Goal: Information Seeking & Learning: Learn about a topic

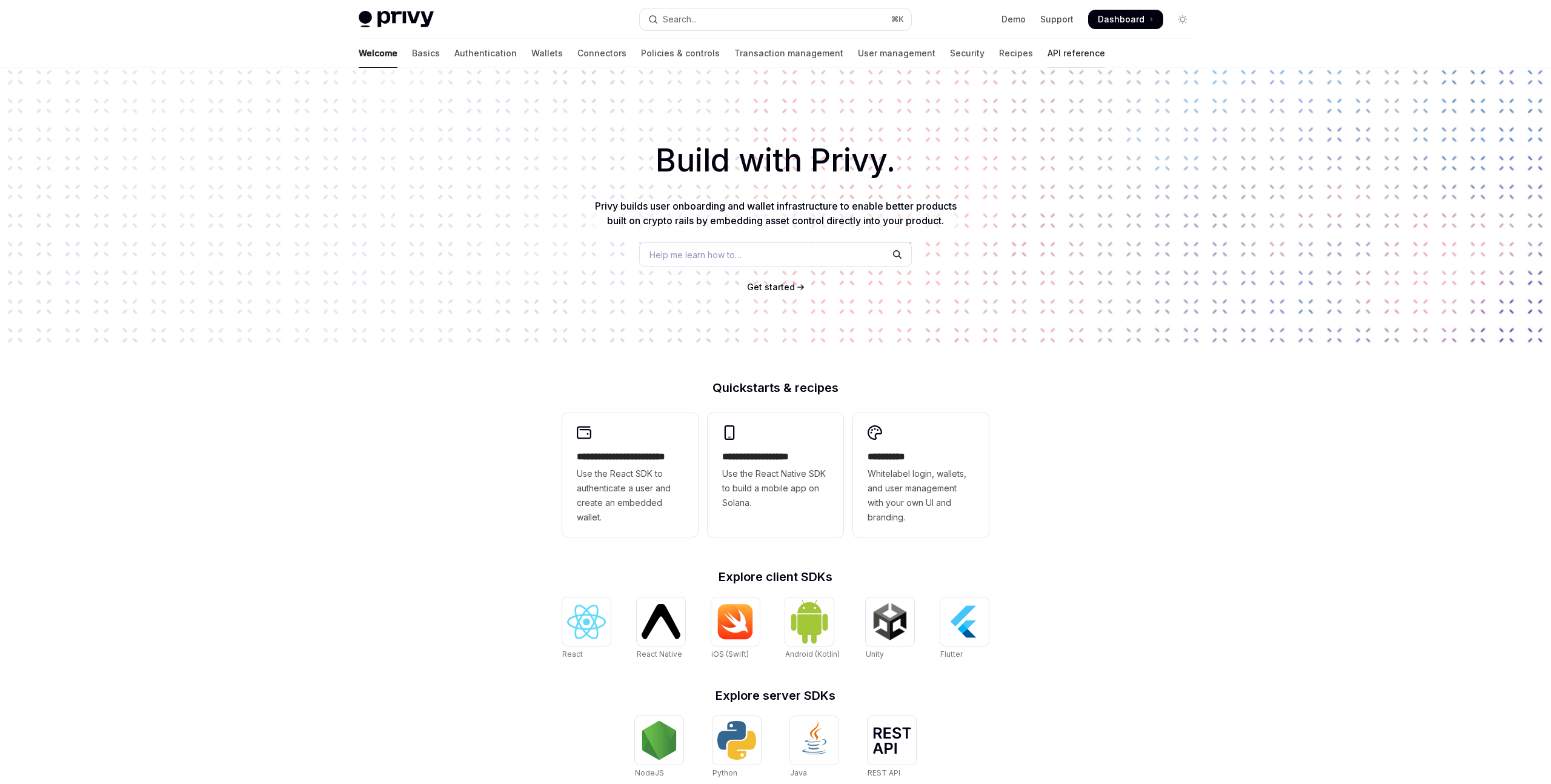
click at [1048, 51] on link "API reference" at bounding box center [1077, 53] width 58 height 29
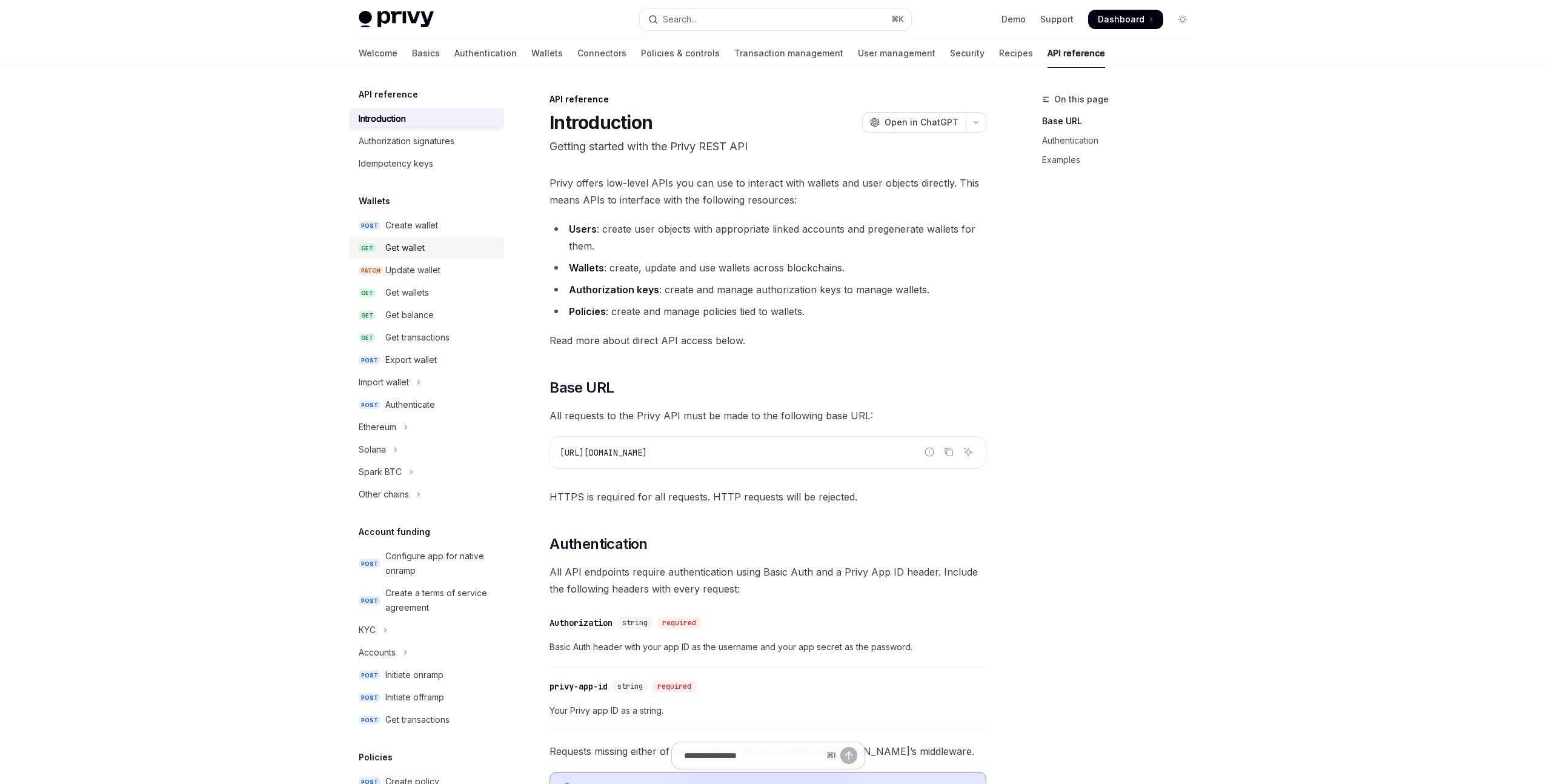
click at [426, 254] on div "Get wallet" at bounding box center [440, 248] width 111 height 15
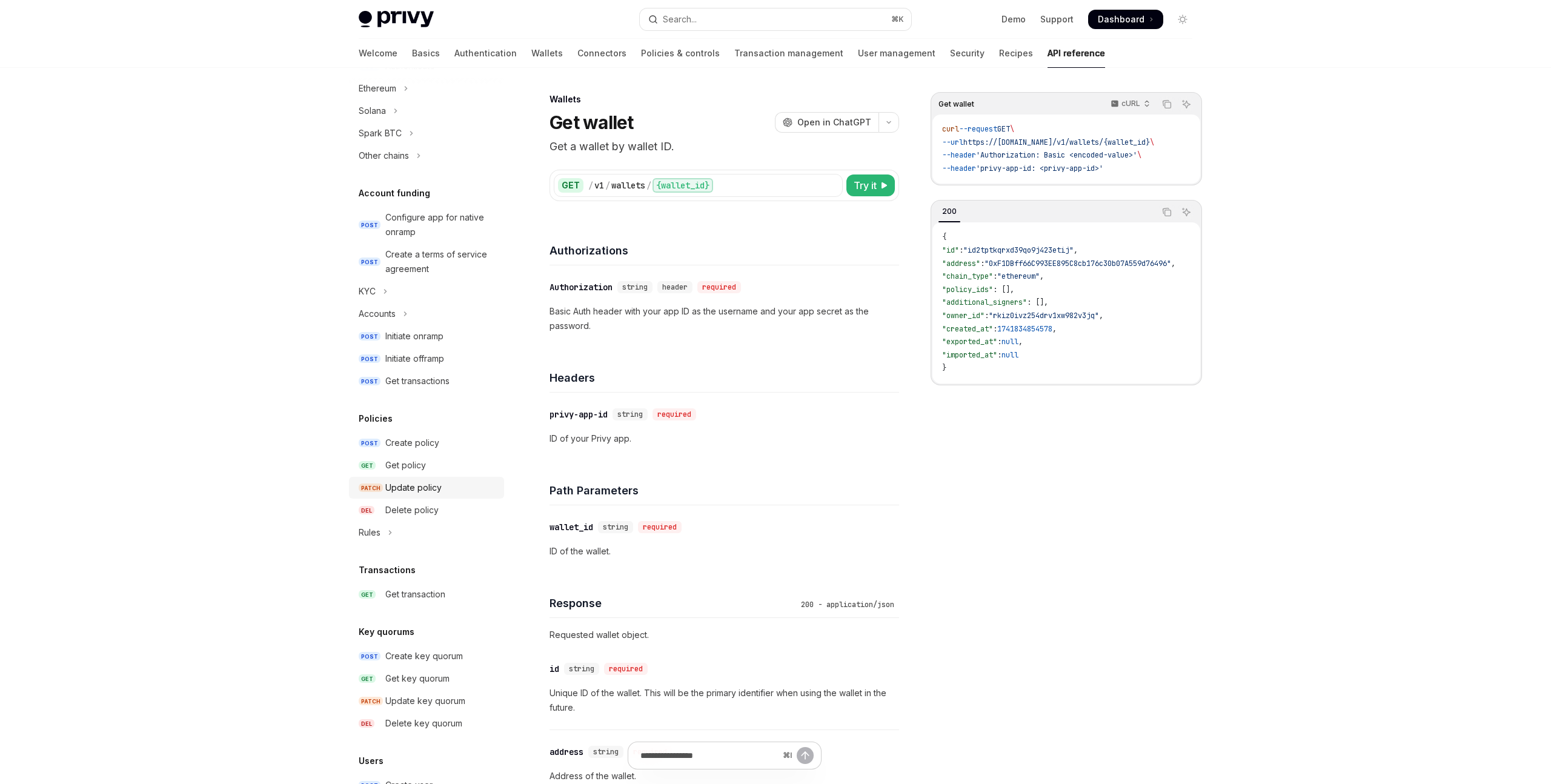
scroll to position [460, 0]
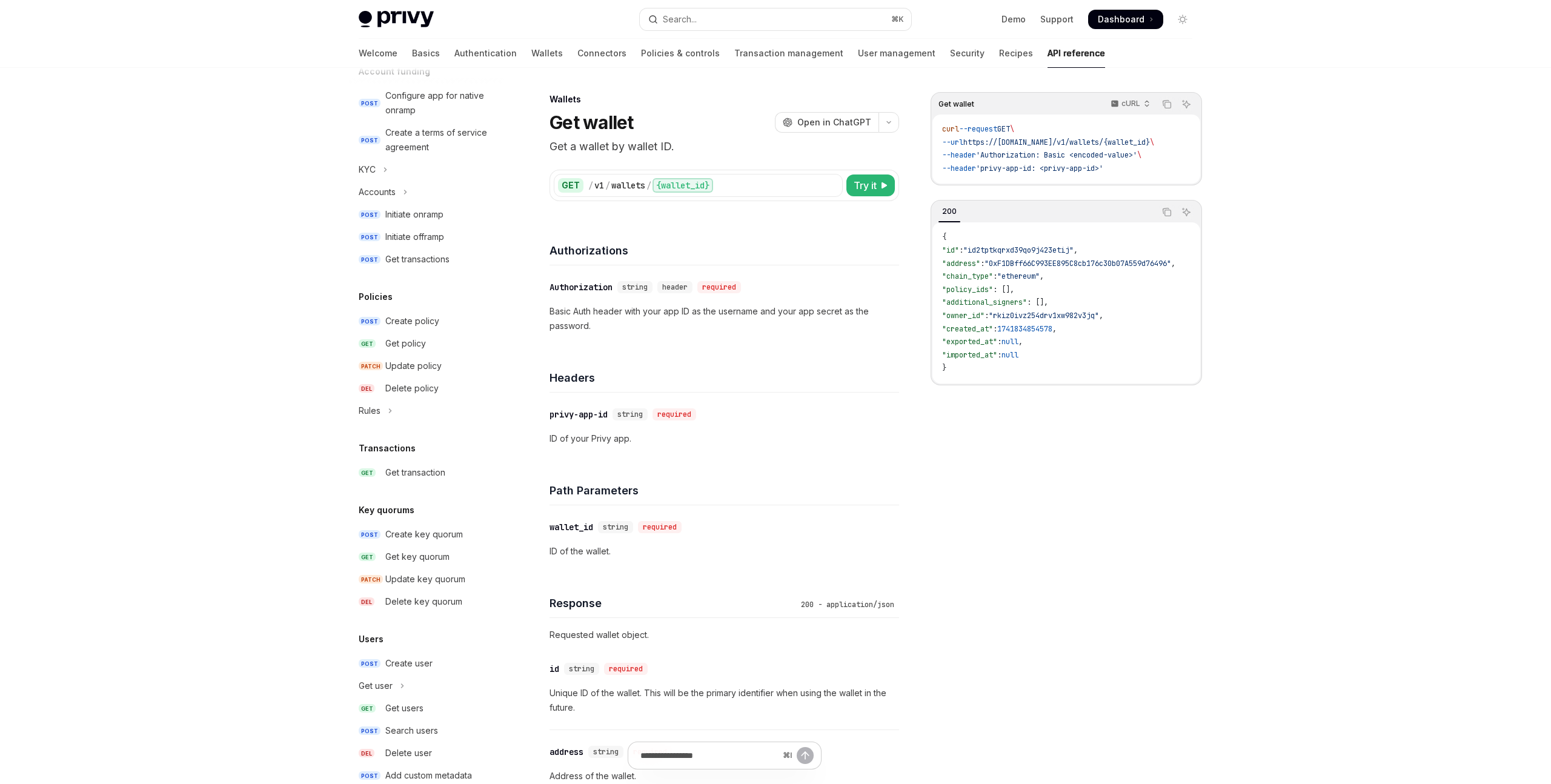
click at [412, 15] on img at bounding box center [396, 19] width 75 height 17
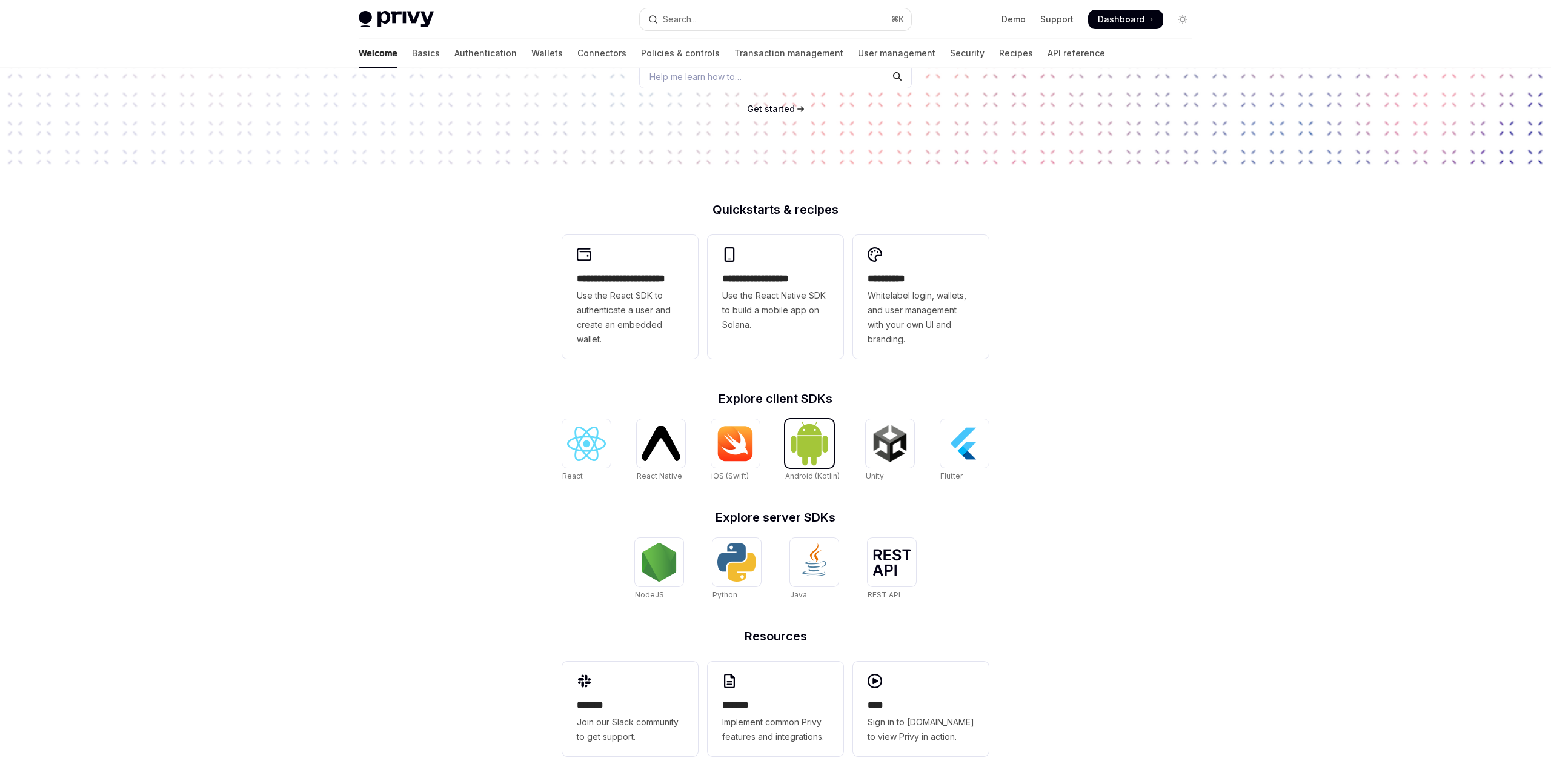
scroll to position [179, 0]
click at [747, 736] on span "Implement common Privy features and integrations." at bounding box center [776, 728] width 107 height 29
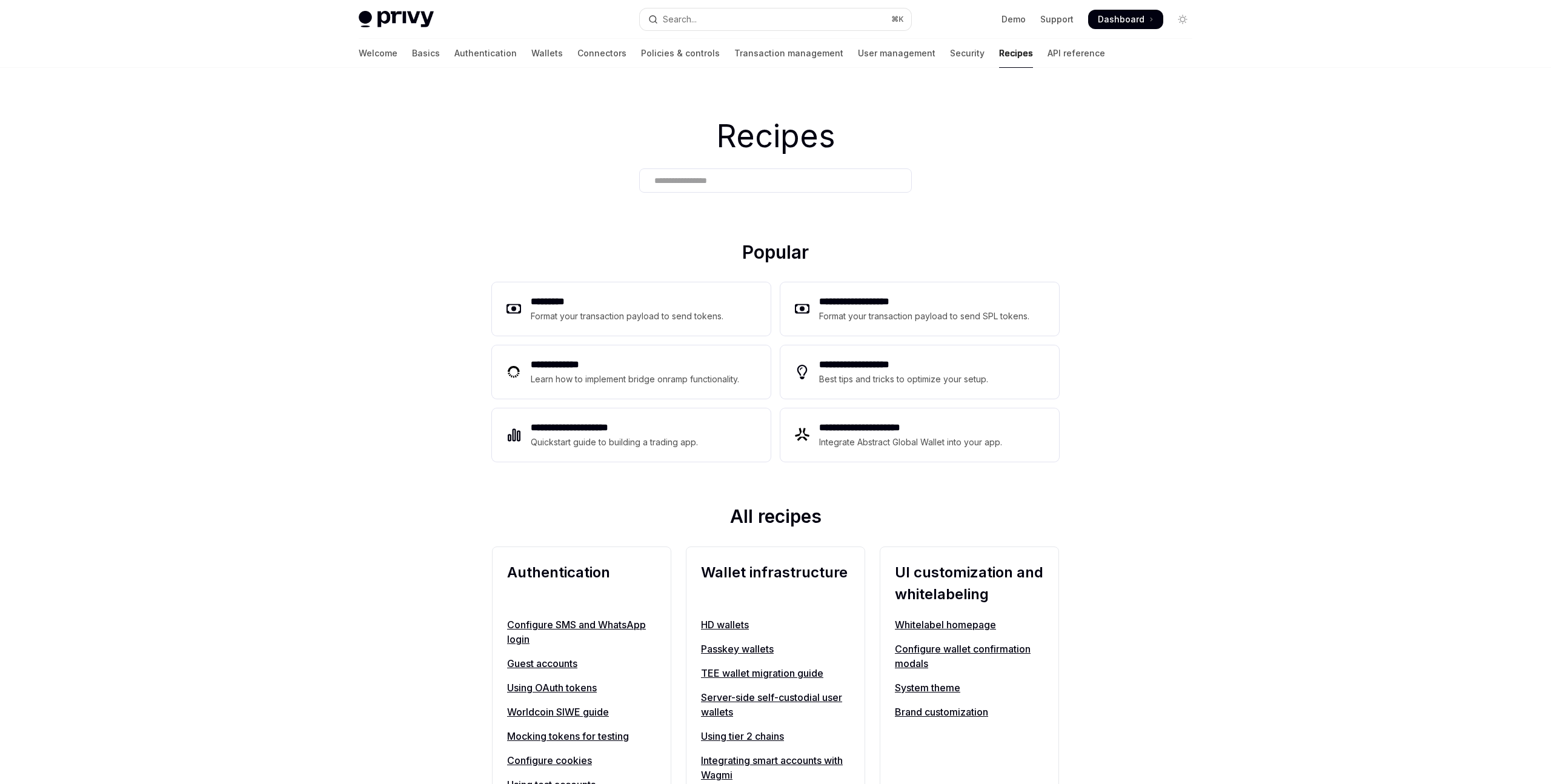
click at [418, 24] on img at bounding box center [396, 19] width 75 height 17
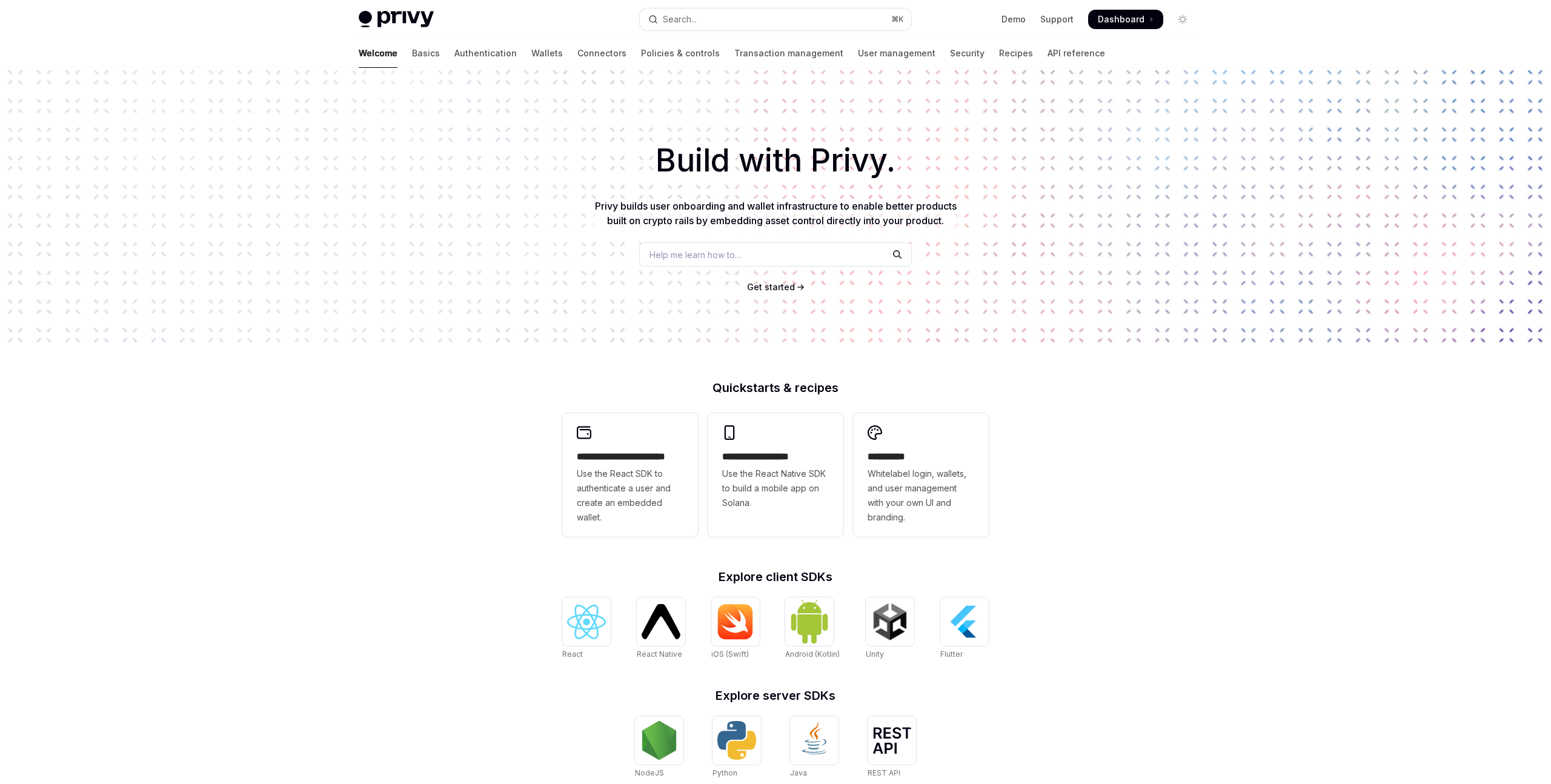
click at [390, 20] on img at bounding box center [396, 19] width 75 height 17
type textarea "*"
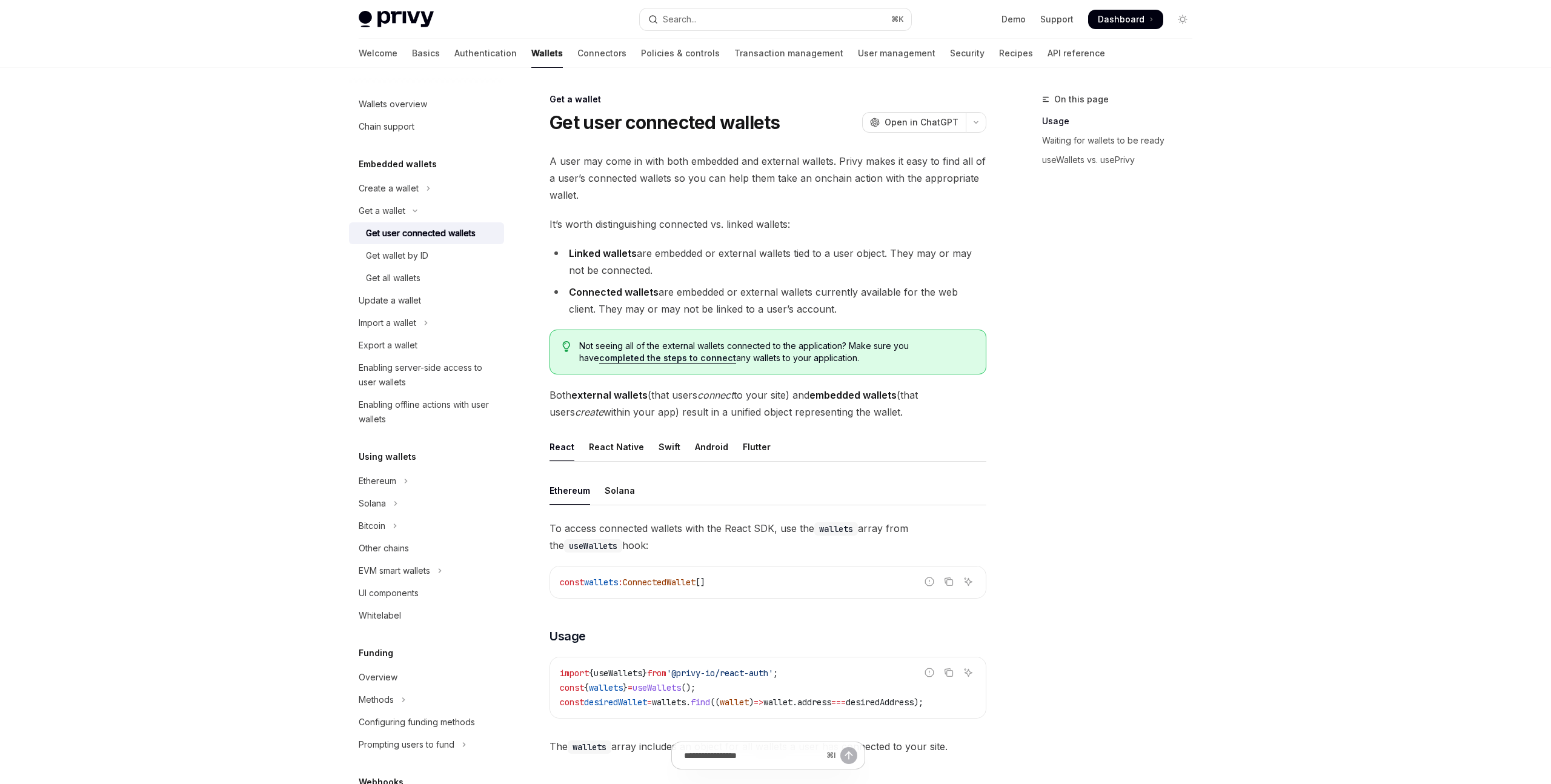
type textarea "*"
